Goal: Communication & Community: Answer question/provide support

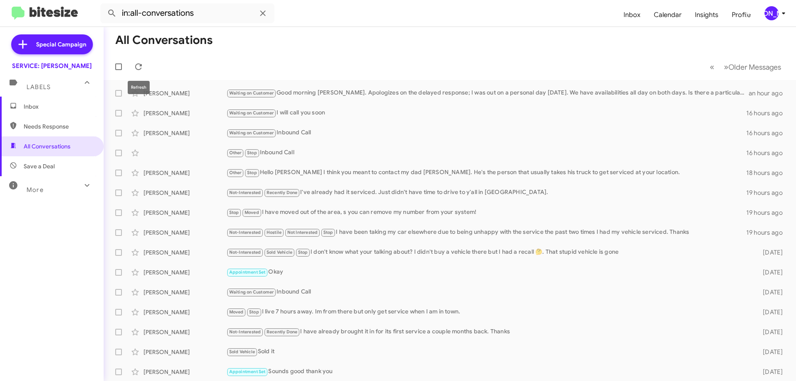
click at [133, 65] on span at bounding box center [138, 67] width 17 height 10
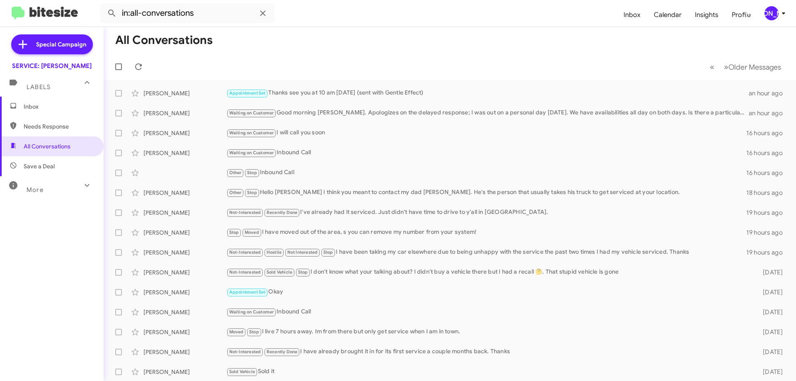
click at [65, 103] on span "Inbox" at bounding box center [59, 106] width 71 height 8
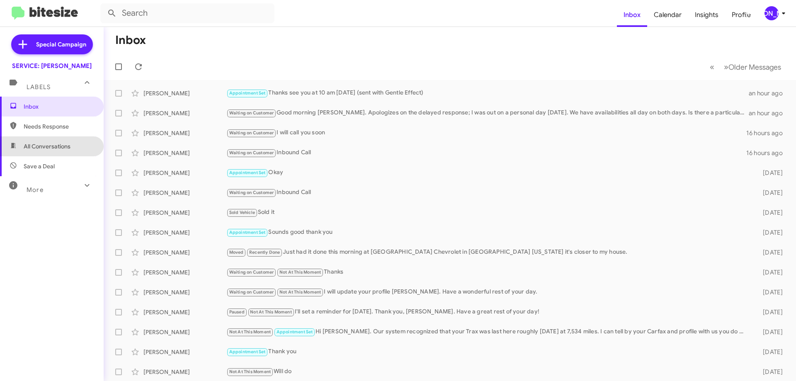
click at [53, 147] on span "All Conversations" at bounding box center [47, 146] width 47 height 8
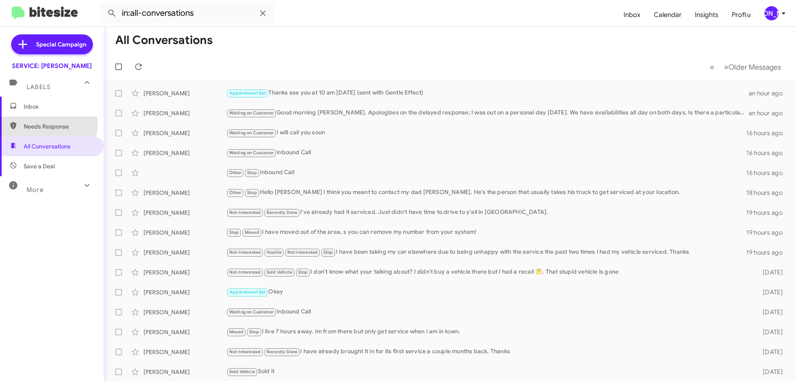
click at [30, 123] on span "Needs Response" at bounding box center [59, 126] width 71 height 8
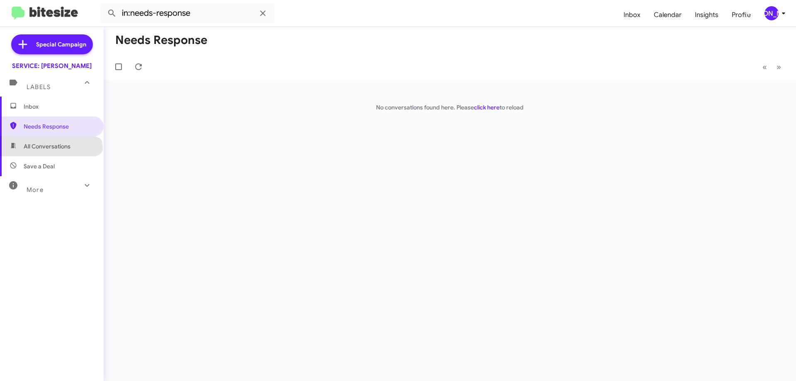
click at [51, 150] on span "All Conversations" at bounding box center [47, 146] width 47 height 8
type input "in:all-conversations"
